Goal: Transaction & Acquisition: Purchase product/service

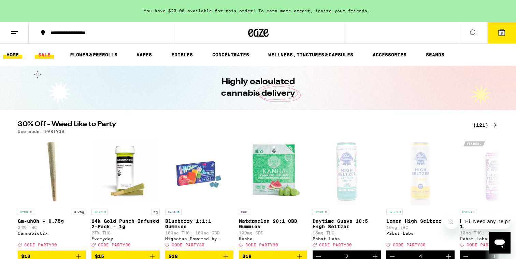
click at [42, 57] on link "SALE" at bounding box center [44, 54] width 19 height 8
click at [482, 124] on div "(121)" at bounding box center [485, 125] width 25 height 8
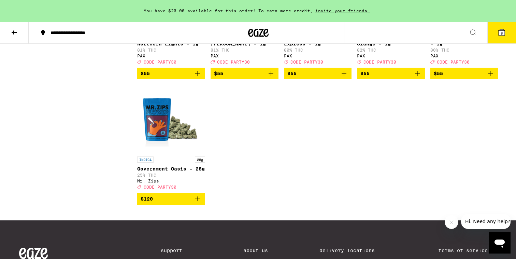
scroll to position [3348, 0]
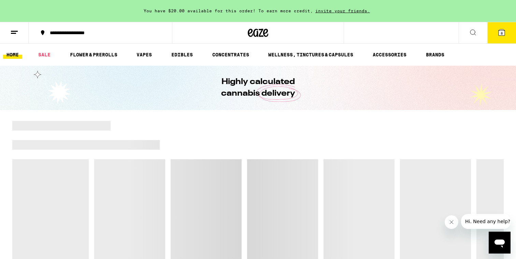
scroll to position [0, 0]
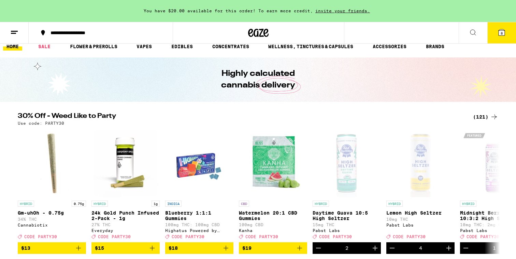
scroll to position [10, 0]
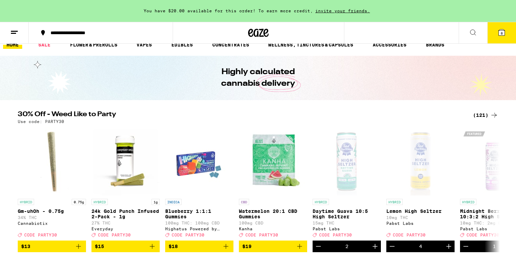
click at [480, 117] on div "(121)" at bounding box center [485, 115] width 25 height 8
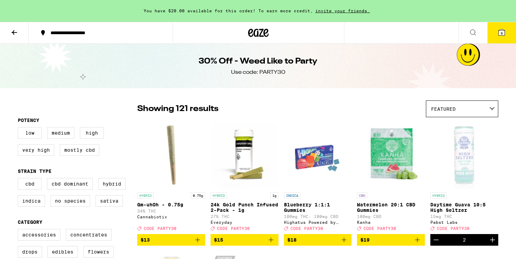
click at [16, 28] on icon at bounding box center [14, 32] width 8 height 8
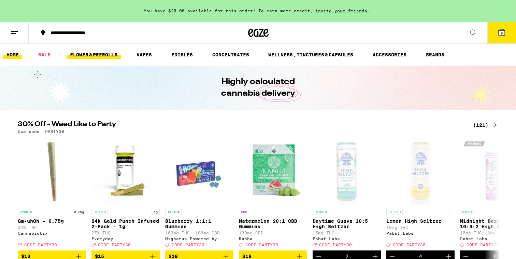
click at [110, 53] on link "FLOWER & PREROLLS" at bounding box center [94, 54] width 54 height 8
click at [100, 58] on link "FLOWER & PREROLLS" at bounding box center [94, 54] width 54 height 8
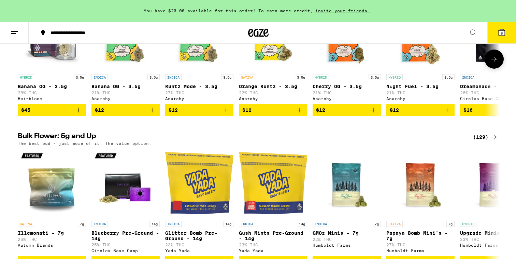
scroll to position [185, 0]
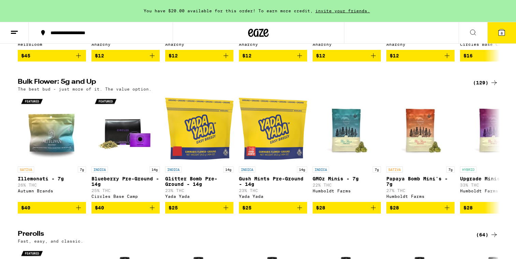
click at [485, 83] on div "(129)" at bounding box center [485, 82] width 25 height 8
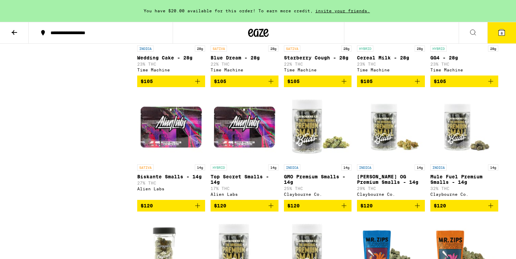
scroll to position [2385, 0]
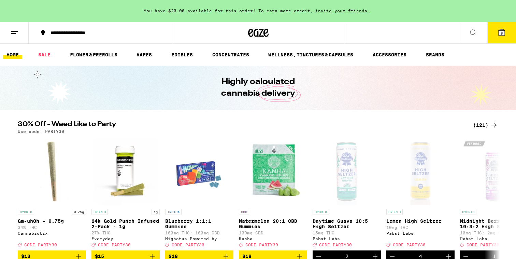
click at [486, 123] on div "(121)" at bounding box center [485, 125] width 25 height 8
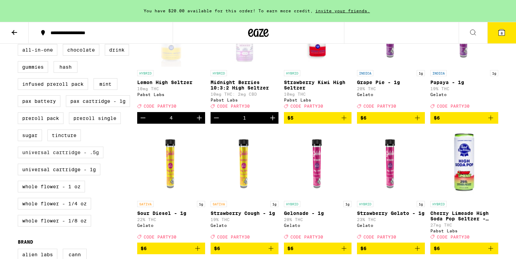
scroll to position [251, 0]
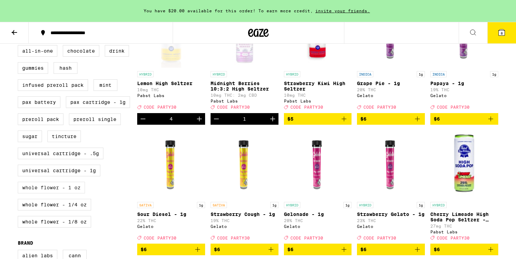
click at [63, 193] on label "Whole Flower - 1 oz" at bounding box center [51, 187] width 67 height 12
click at [19, 46] on input "Whole Flower - 1 oz" at bounding box center [19, 46] width 0 height 0
checkbox input "true"
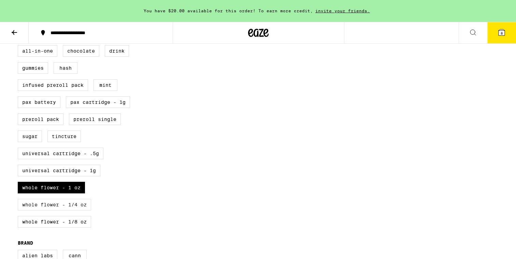
click at [64, 210] on label "Whole Flower - 1/4 oz" at bounding box center [54, 205] width 73 height 12
click at [19, 46] on input "Whole Flower - 1/4 oz" at bounding box center [19, 46] width 0 height 0
checkbox input "true"
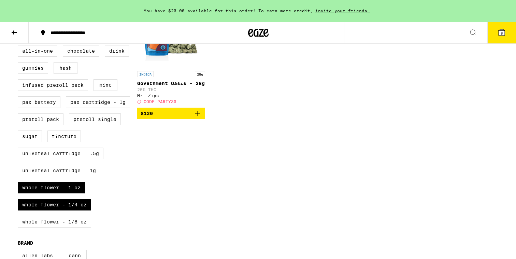
click at [63, 227] on label "Whole Flower - 1/8 oz" at bounding box center [54, 222] width 73 height 12
click at [19, 46] on input "Whole Flower - 1/8 oz" at bounding box center [19, 46] width 0 height 0
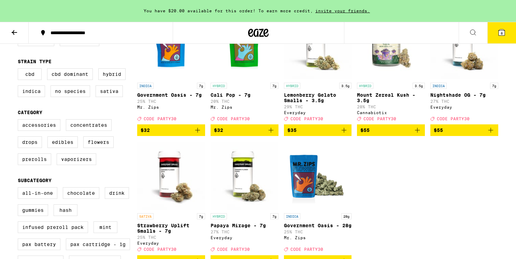
scroll to position [43, 0]
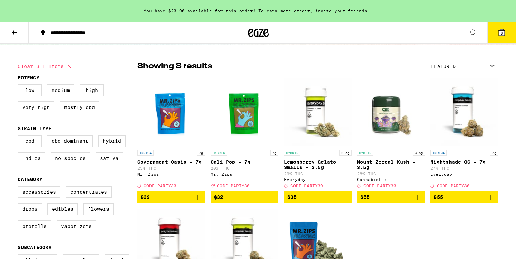
checkbox input "false"
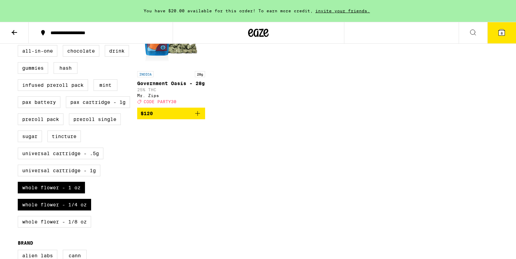
checkbox input "false"
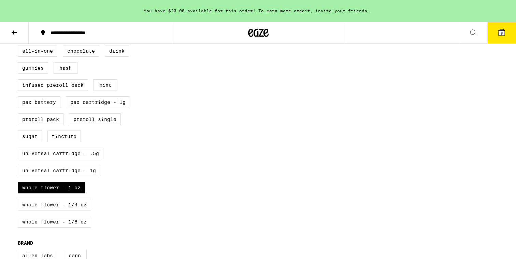
checkbox input "false"
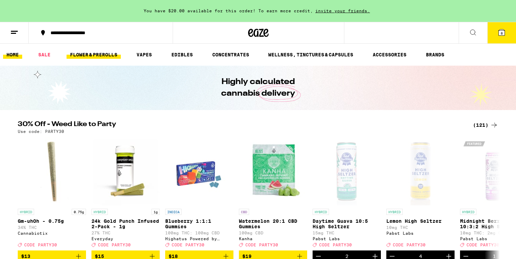
click at [76, 56] on link "FLOWER & PREROLLS" at bounding box center [94, 54] width 54 height 8
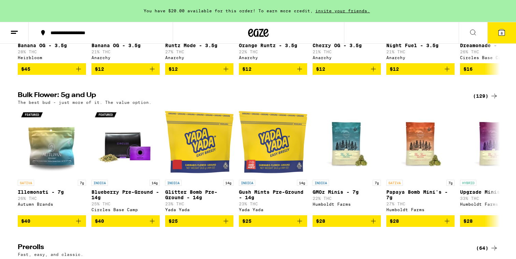
scroll to position [184, 0]
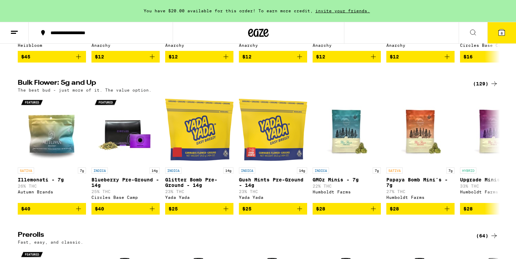
click at [482, 85] on div "(129)" at bounding box center [485, 83] width 25 height 8
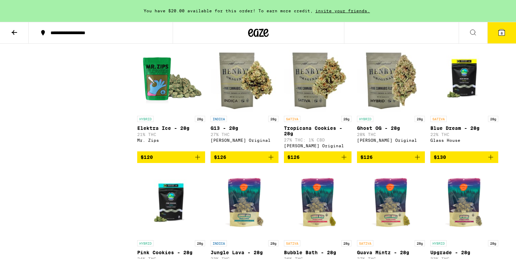
scroll to position [2684, 0]
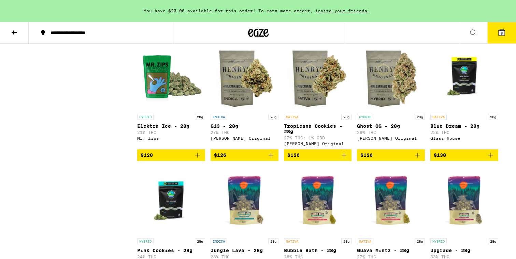
click at [342, 159] on icon "Add to bag" at bounding box center [344, 155] width 8 height 8
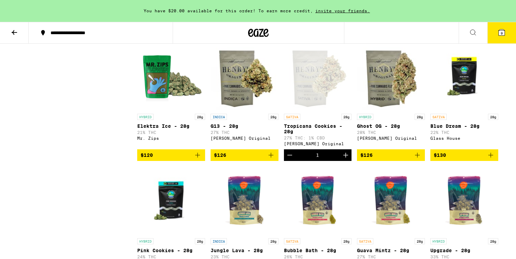
click at [499, 39] on button "9" at bounding box center [501, 32] width 29 height 21
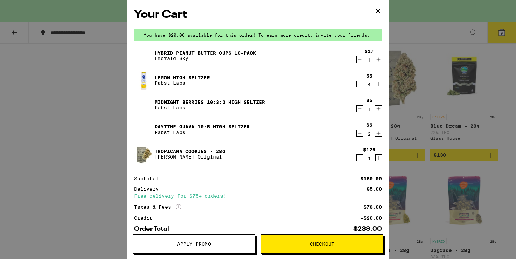
click at [359, 57] on icon "Decrement" at bounding box center [359, 59] width 6 height 8
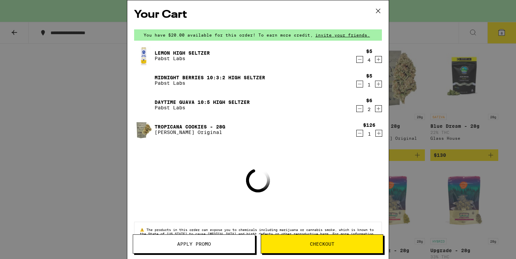
click at [359, 57] on icon "Decrement" at bounding box center [359, 59] width 6 height 8
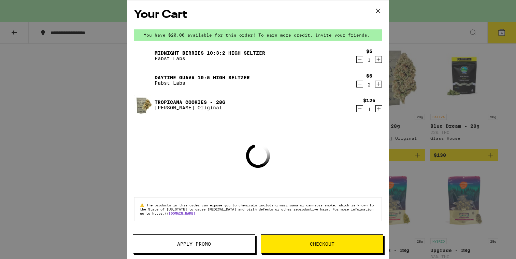
click at [359, 57] on icon "Decrement" at bounding box center [359, 59] width 6 height 8
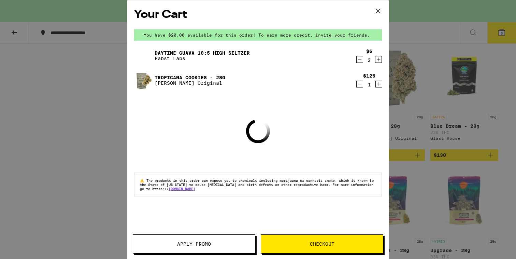
click at [359, 57] on icon "Decrement" at bounding box center [359, 59] width 6 height 8
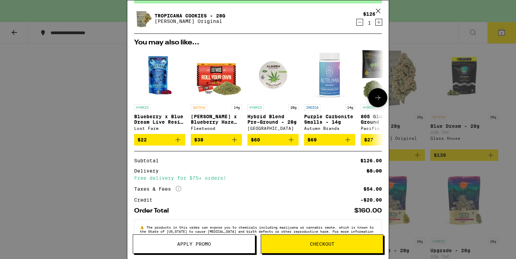
scroll to position [58, 0]
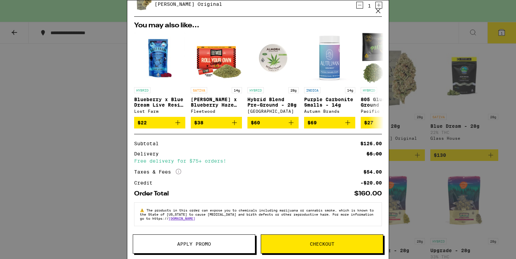
click at [379, 10] on icon at bounding box center [378, 11] width 4 height 4
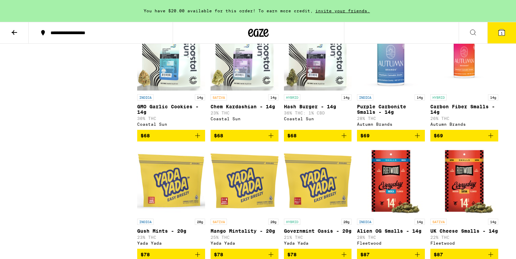
scroll to position [1954, 0]
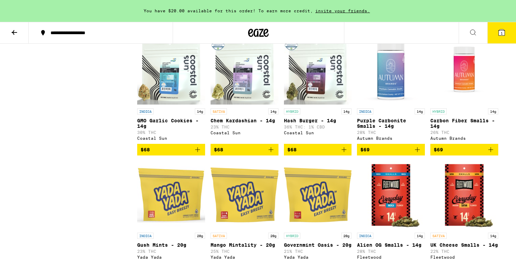
click at [26, 33] on button at bounding box center [14, 32] width 29 height 21
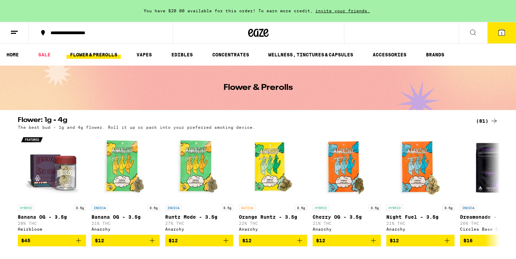
click at [485, 123] on div "(81)" at bounding box center [487, 121] width 22 height 8
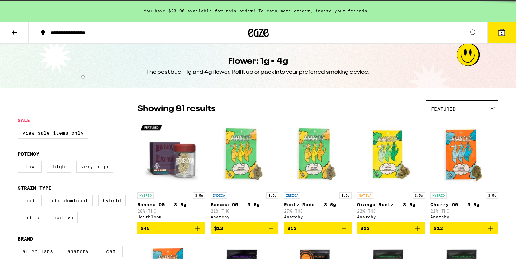
click at [42, 46] on div "Flower: 1g - 4g The best bud - 1g and 4g flower. Roll it up or pack into your p…" at bounding box center [258, 66] width 516 height 44
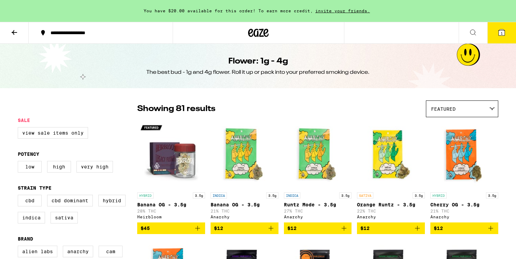
click at [26, 118] on legend "Sale" at bounding box center [24, 119] width 12 height 5
click at [16, 32] on icon at bounding box center [14, 32] width 5 height 5
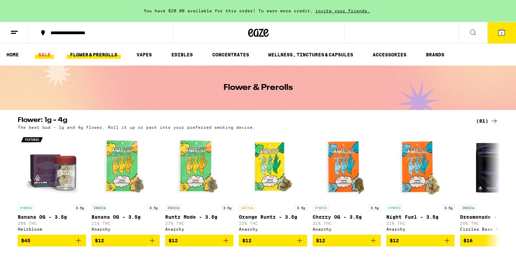
click at [49, 53] on link "SALE" at bounding box center [44, 54] width 19 height 8
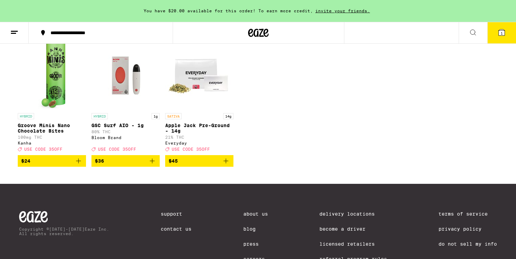
scroll to position [295, 0]
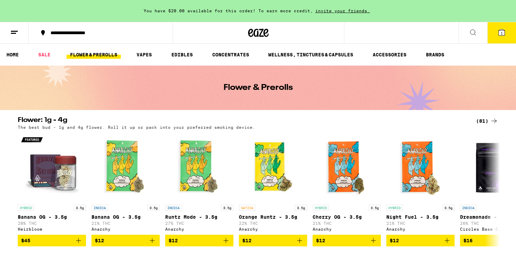
click at [481, 119] on div "(81)" at bounding box center [487, 121] width 22 height 8
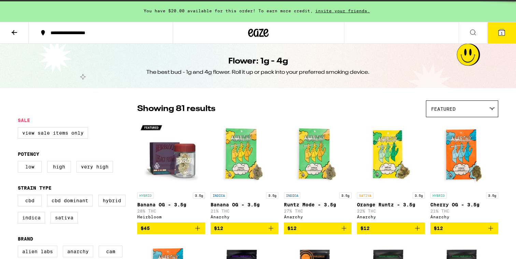
click at [50, 50] on div "Flower: 1g - 4g The best bud - 1g and 4g flower. Roll it up or pack into your p…" at bounding box center [258, 66] width 516 height 44
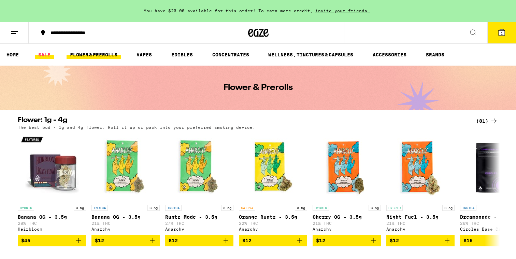
click at [43, 53] on link "SALE" at bounding box center [44, 54] width 19 height 8
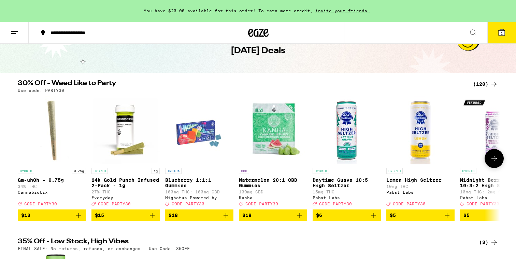
scroll to position [43, 0]
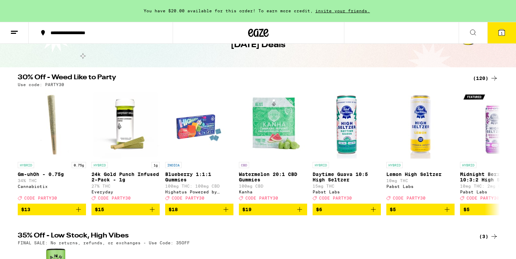
click at [486, 77] on div "(120)" at bounding box center [485, 78] width 25 height 8
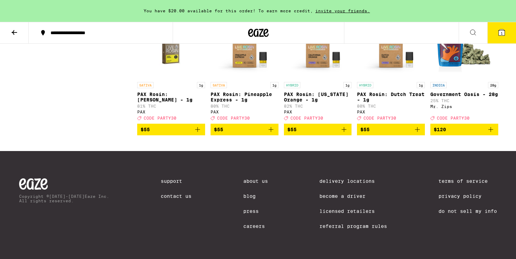
scroll to position [3172, 0]
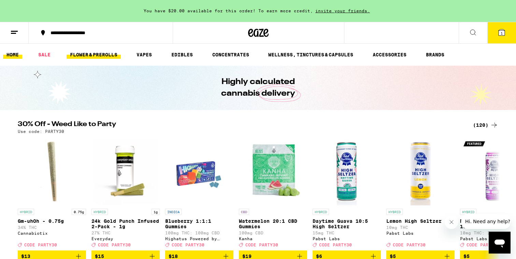
click at [92, 55] on link "FLOWER & PREROLLS" at bounding box center [94, 54] width 54 height 8
click at [107, 55] on link "FLOWER & PREROLLS" at bounding box center [94, 54] width 54 height 8
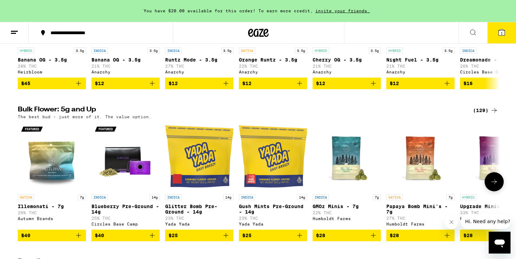
scroll to position [149, 0]
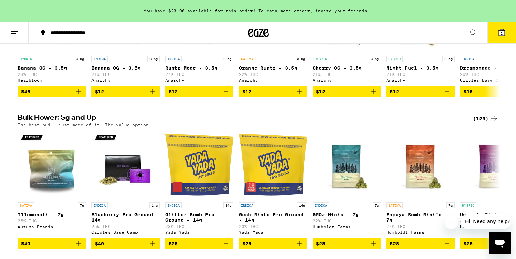
click at [482, 122] on div "(129)" at bounding box center [485, 118] width 25 height 8
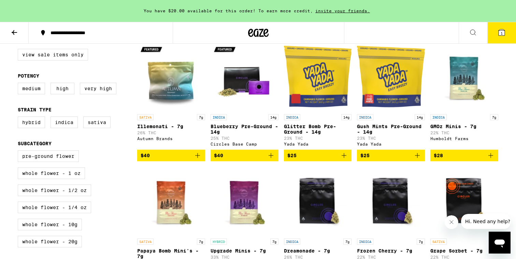
scroll to position [81, 0]
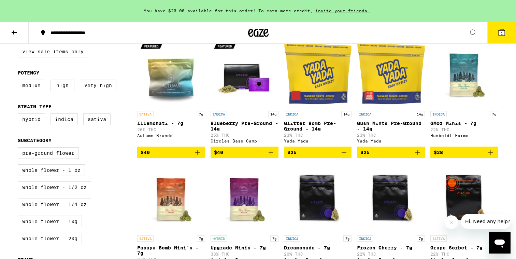
click at [203, 158] on button "$40" at bounding box center [171, 152] width 68 height 12
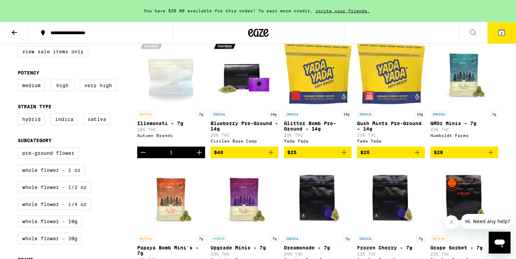
click at [203, 156] on icon "Increment" at bounding box center [199, 152] width 8 height 8
click at [503, 24] on button "3" at bounding box center [501, 32] width 29 height 21
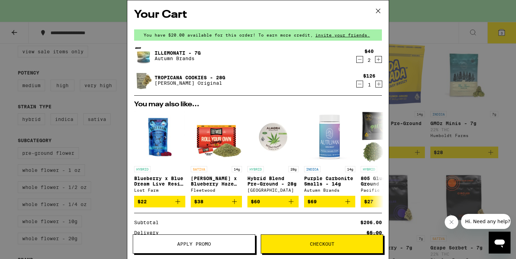
click at [357, 83] on icon "Decrement" at bounding box center [359, 84] width 6 height 8
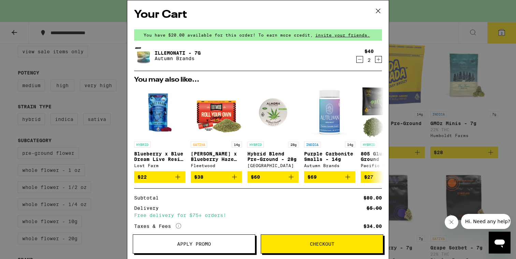
click at [378, 11] on icon at bounding box center [378, 11] width 4 height 4
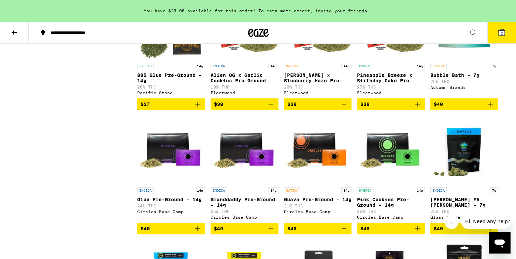
scroll to position [614, 0]
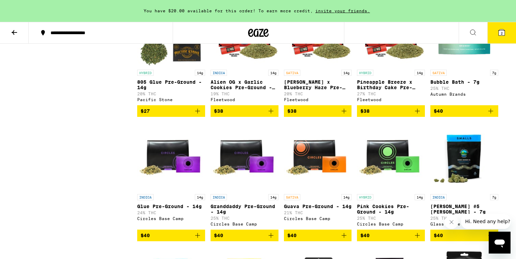
click at [494, 115] on icon "Add to bag" at bounding box center [490, 111] width 8 height 8
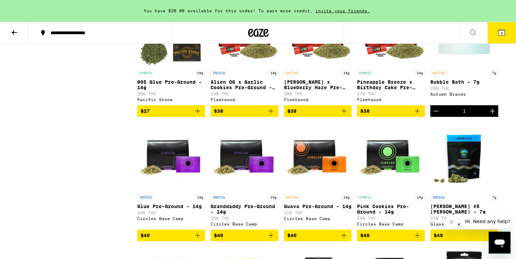
click at [494, 115] on icon "Increment" at bounding box center [492, 111] width 8 height 8
click at [505, 36] on button "4" at bounding box center [501, 32] width 29 height 21
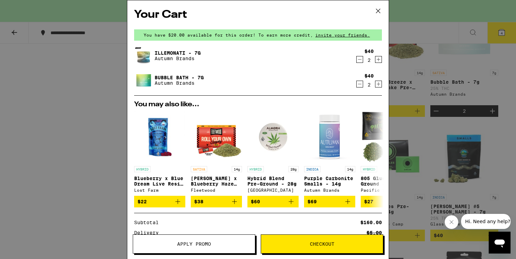
click at [359, 84] on icon "Decrement" at bounding box center [359, 84] width 6 height 8
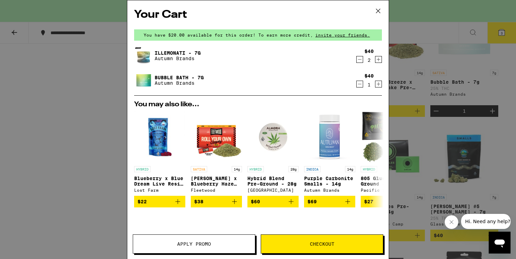
click at [359, 84] on icon "Decrement" at bounding box center [359, 84] width 6 height 8
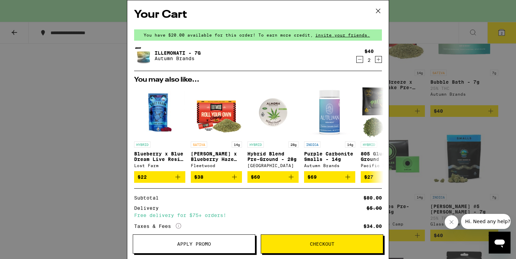
click at [377, 8] on icon at bounding box center [378, 11] width 10 height 10
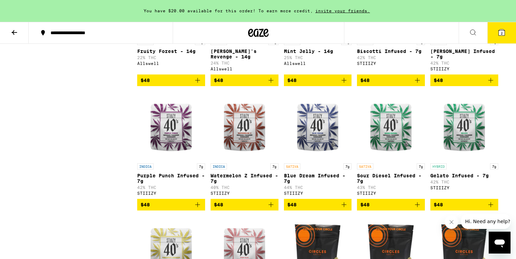
scroll to position [1082, 0]
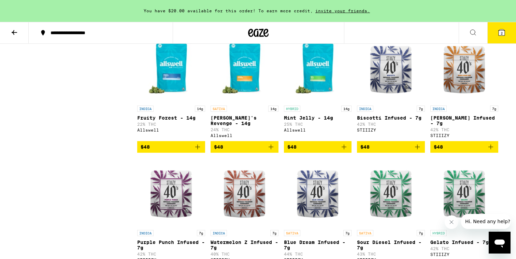
click at [275, 151] on icon "Add to bag" at bounding box center [271, 147] width 8 height 8
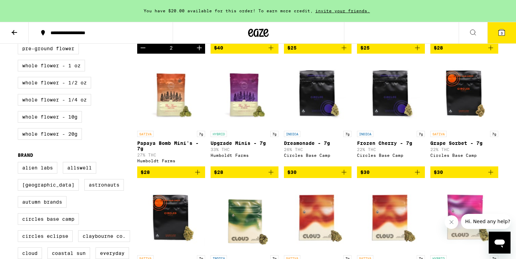
scroll to position [0, 0]
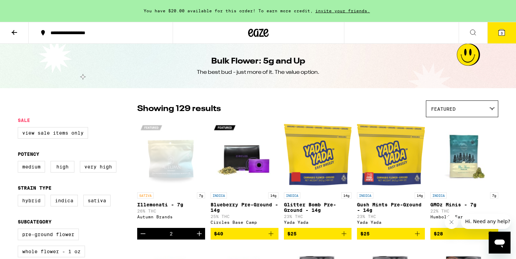
click at [506, 34] on button "3" at bounding box center [501, 32] width 29 height 21
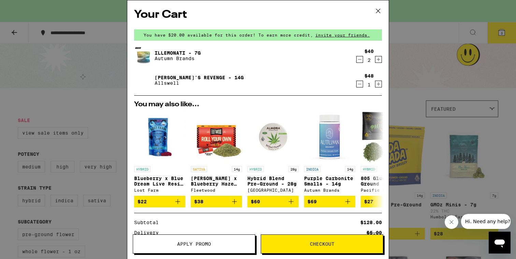
click at [319, 238] on button "Checkout" at bounding box center [322, 243] width 122 height 19
